Goal: Task Accomplishment & Management: Use online tool/utility

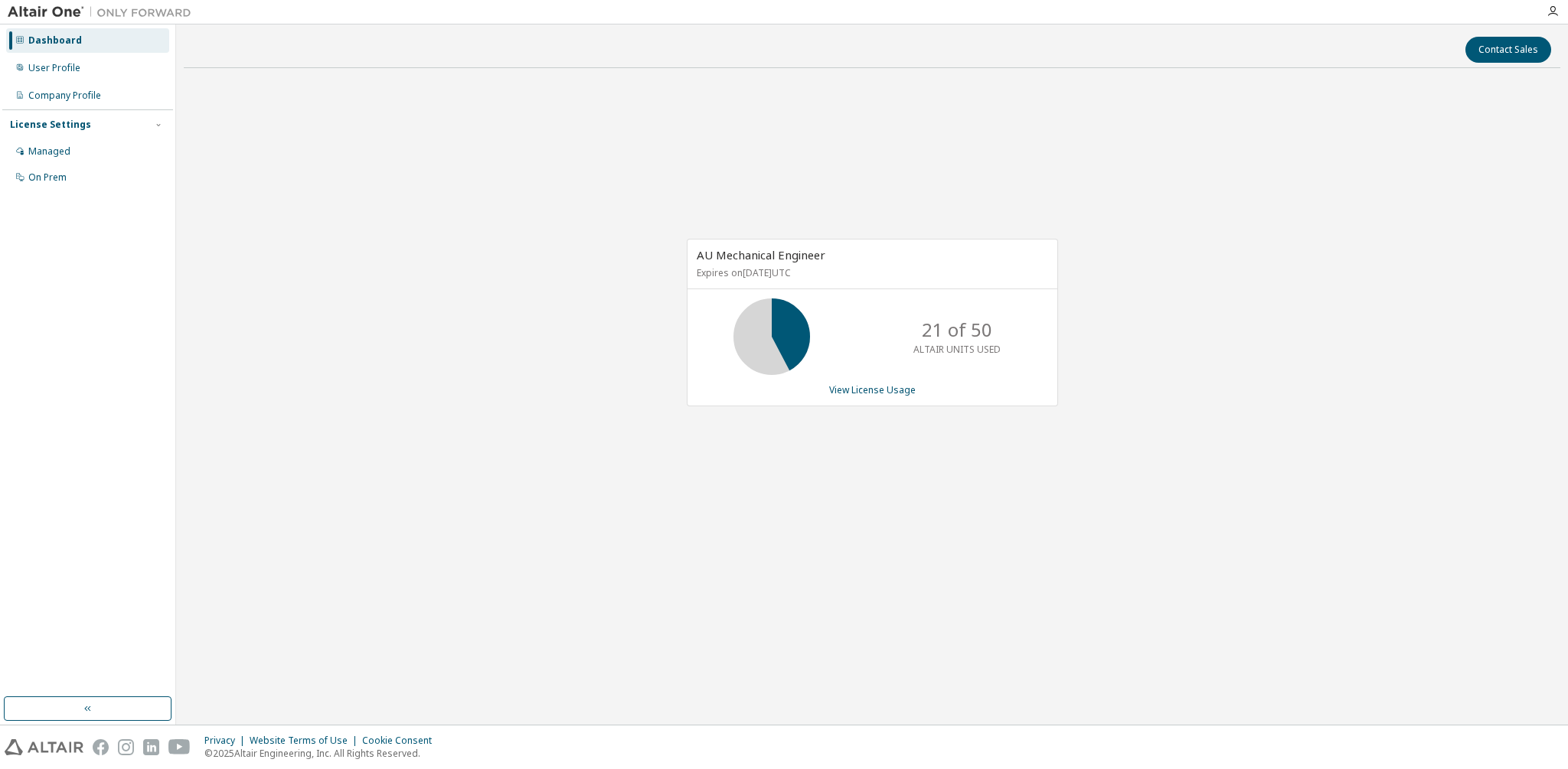
click at [876, 382] on div "AU Mechanical Engineer Expires on [DATE] UTC 21 of 50 ALTAIR UNITS USED View Li…" at bounding box center [873, 323] width 372 height 168
click at [859, 390] on link "View License Usage" at bounding box center [873, 389] width 87 height 13
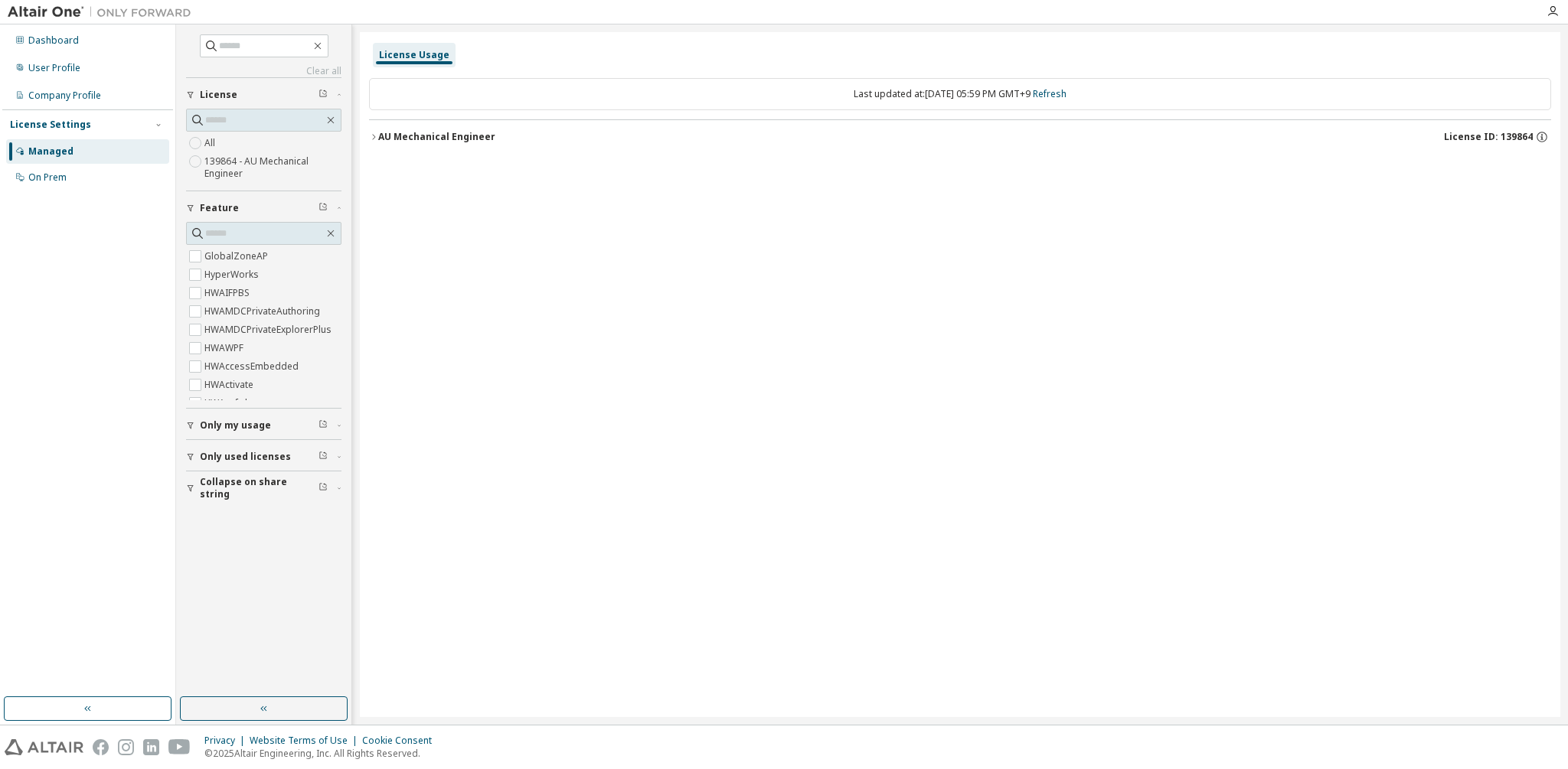
click at [386, 144] on button "AU Mechanical Engineer License ID: 139864" at bounding box center [960, 137] width 1182 height 34
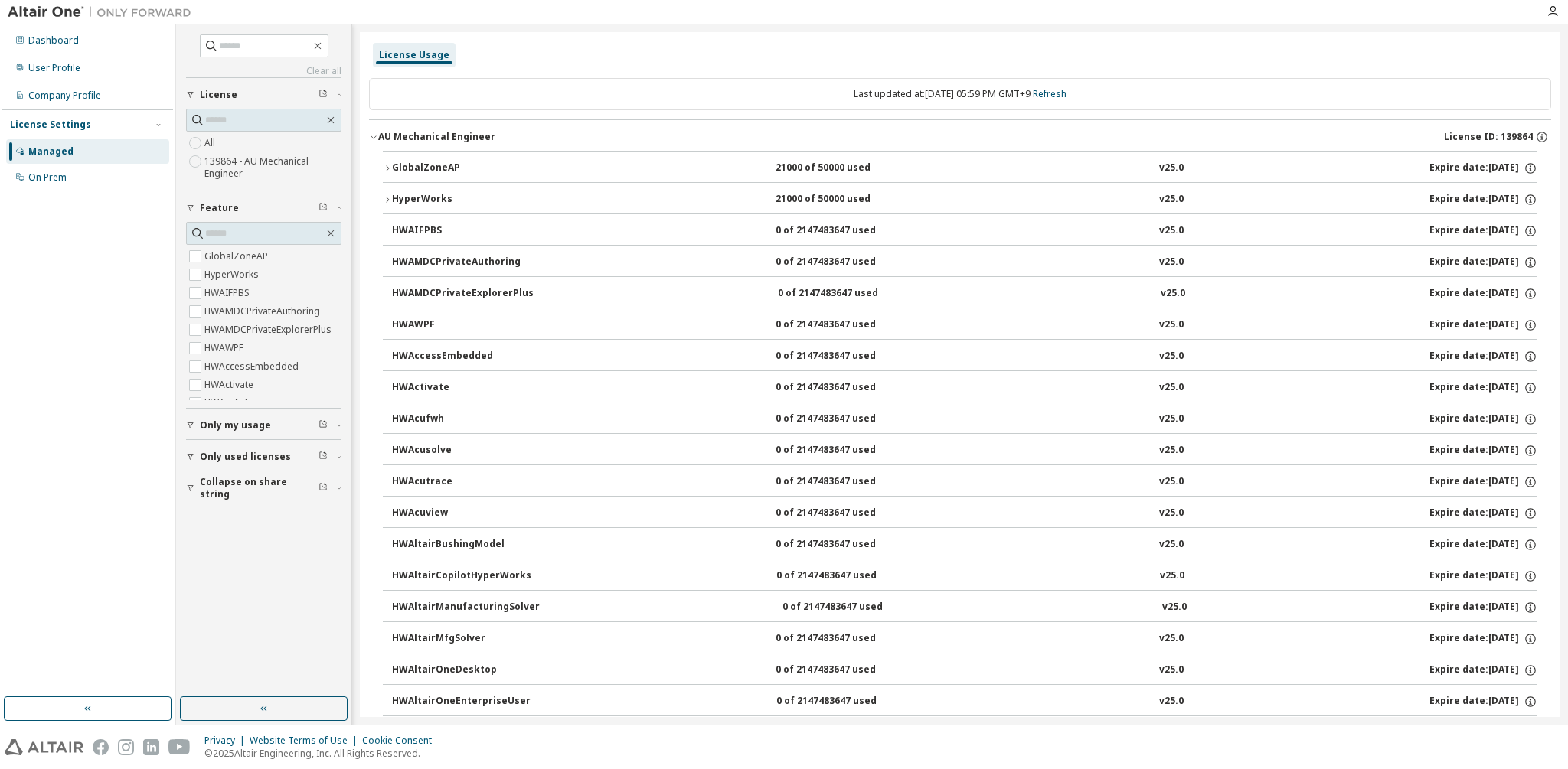
click at [398, 168] on div "GlobalZoneAP" at bounding box center [460, 168] width 137 height 14
